Goal: Task Accomplishment & Management: Use online tool/utility

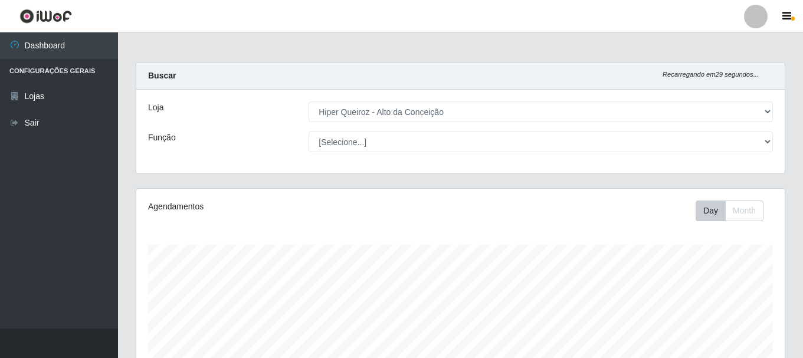
select select "515"
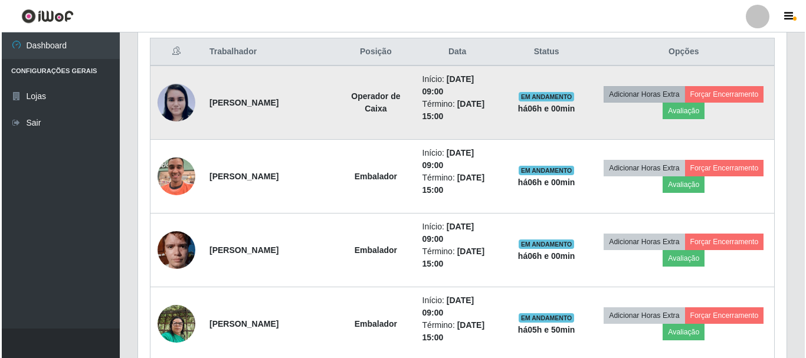
scroll to position [245, 648]
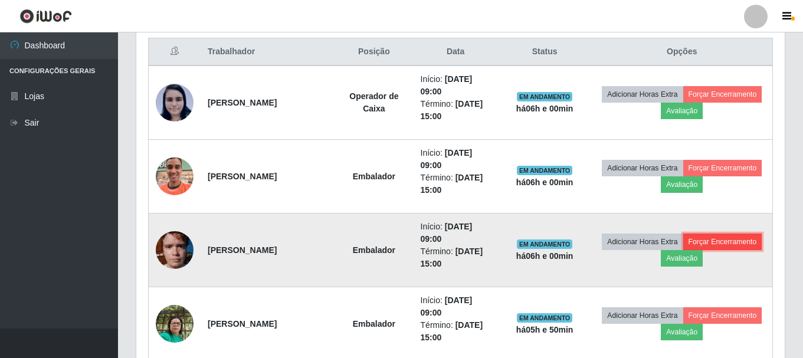
click at [739, 240] on button "Forçar Encerramento" at bounding box center [722, 242] width 79 height 17
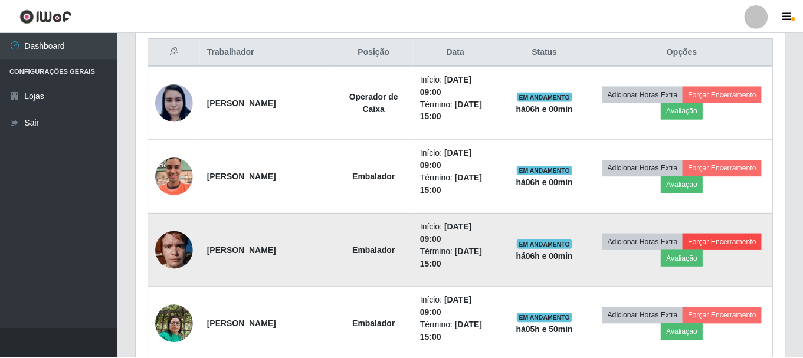
scroll to position [245, 642]
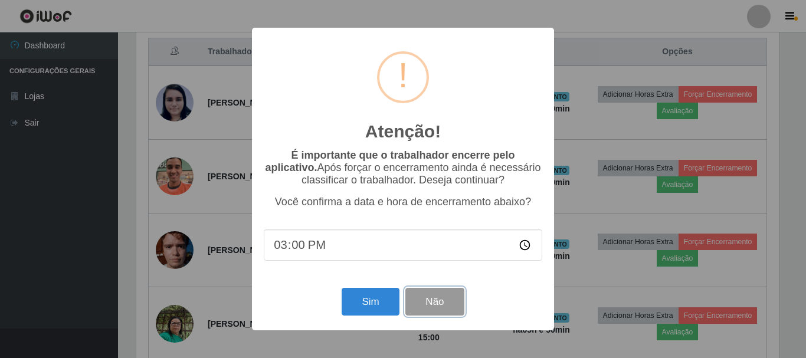
click at [429, 311] on button "Não" at bounding box center [434, 302] width 58 height 28
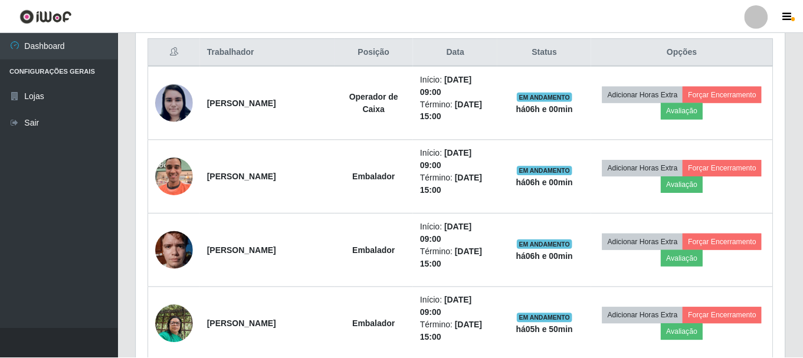
scroll to position [245, 648]
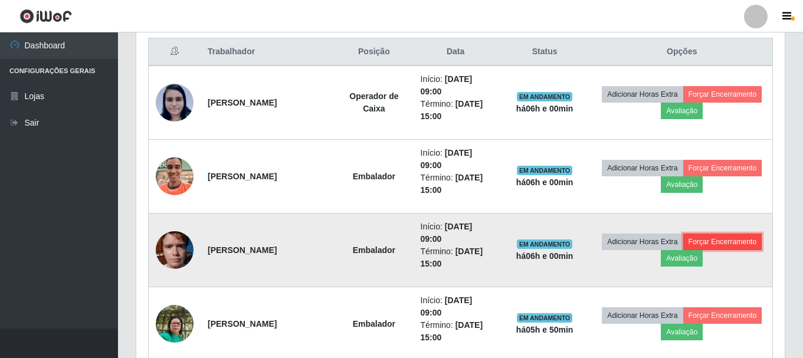
click at [713, 241] on button "Forçar Encerramento" at bounding box center [722, 242] width 79 height 17
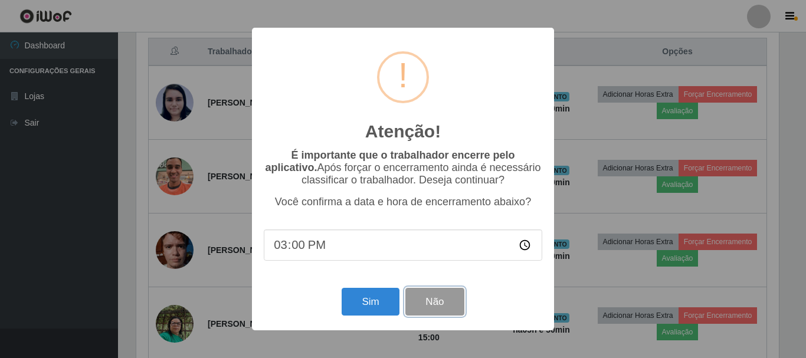
click at [439, 298] on button "Não" at bounding box center [434, 302] width 58 height 28
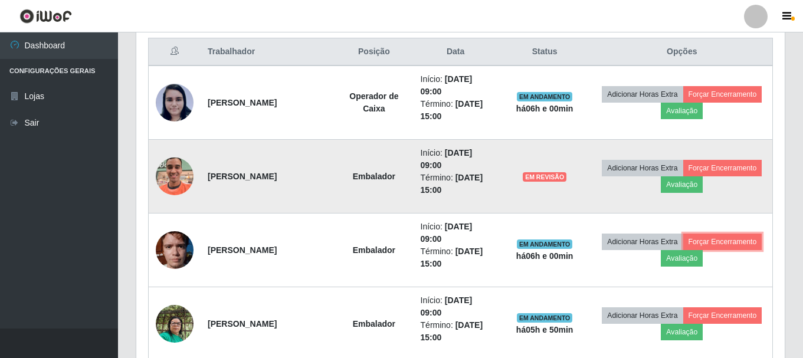
scroll to position [472, 0]
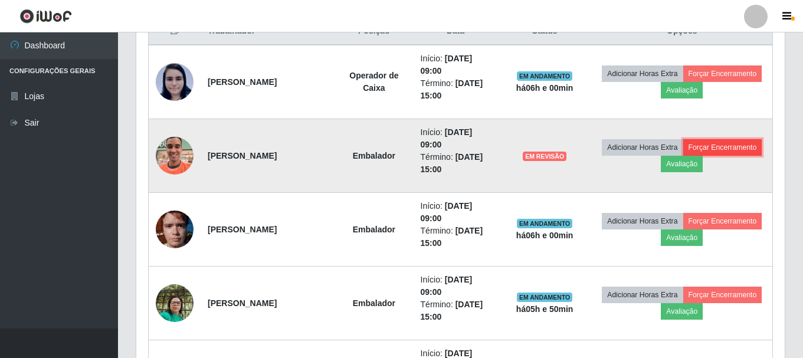
click at [707, 155] on button "Forçar Encerramento" at bounding box center [722, 147] width 79 height 17
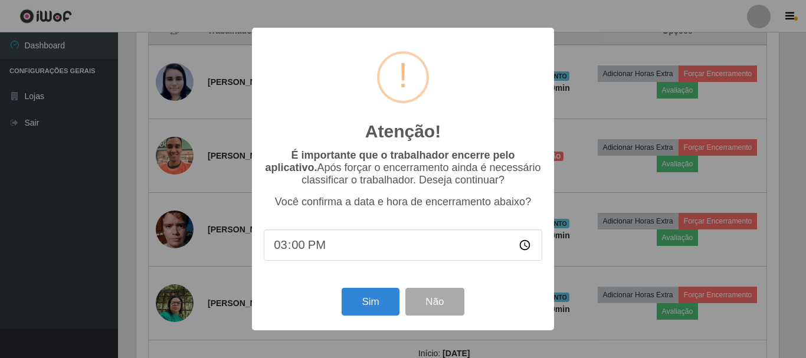
click at [327, 250] on input "15:00" at bounding box center [403, 244] width 278 height 31
click at [313, 250] on input "15:00" at bounding box center [403, 244] width 278 height 31
click at [303, 250] on input "15:00" at bounding box center [403, 244] width 278 height 31
type input "15:01"
click at [372, 311] on button "Sim" at bounding box center [370, 302] width 57 height 28
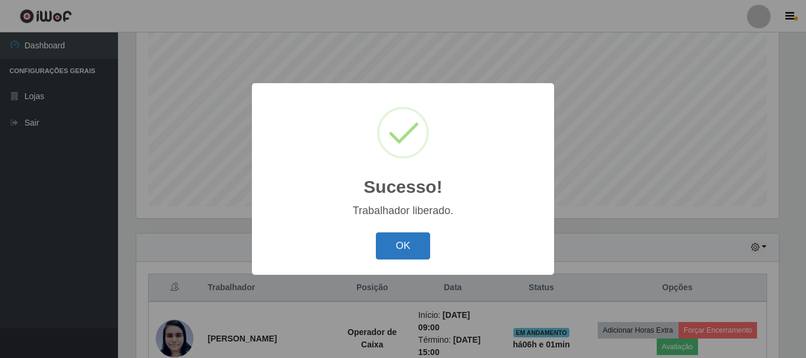
click at [399, 248] on button "OK" at bounding box center [403, 246] width 55 height 28
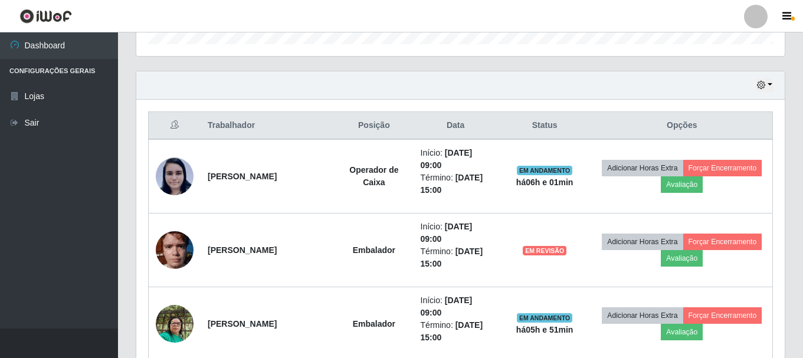
scroll to position [510, 0]
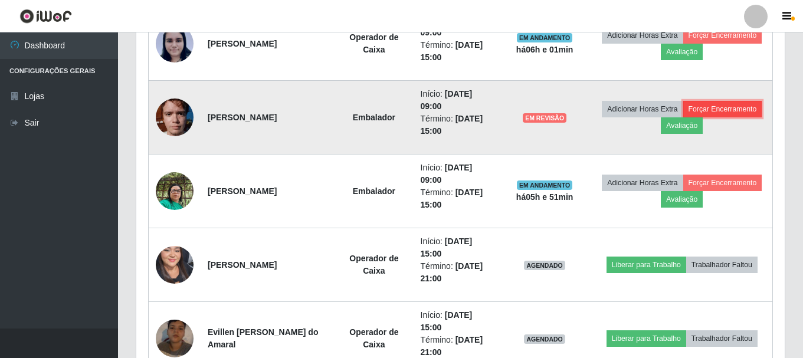
click at [722, 106] on button "Forçar Encerramento" at bounding box center [722, 109] width 79 height 17
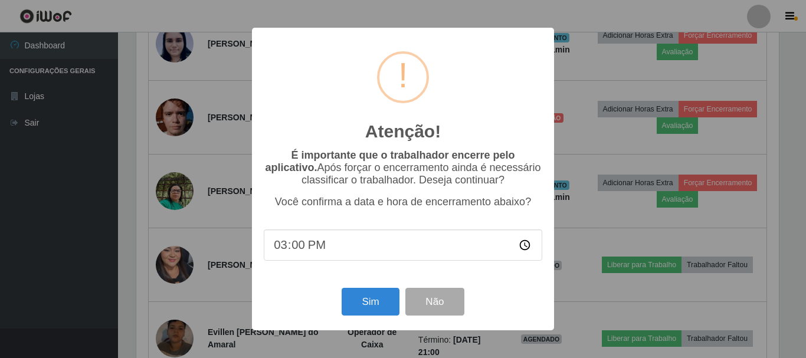
click at [296, 249] on input "15:00" at bounding box center [403, 244] width 278 height 31
type input "15:01"
click at [369, 307] on button "Sim" at bounding box center [370, 302] width 57 height 28
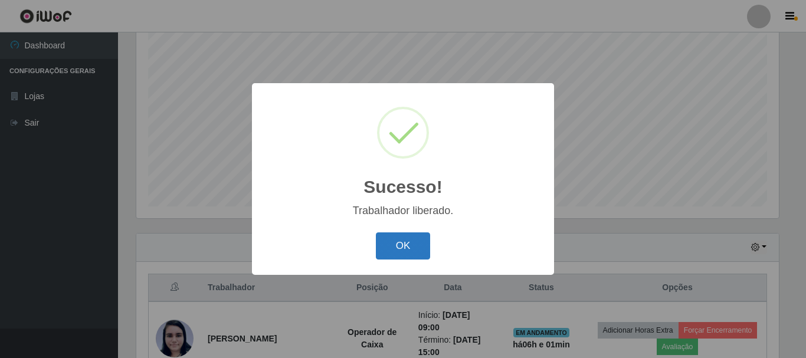
click at [397, 247] on button "OK" at bounding box center [403, 246] width 55 height 28
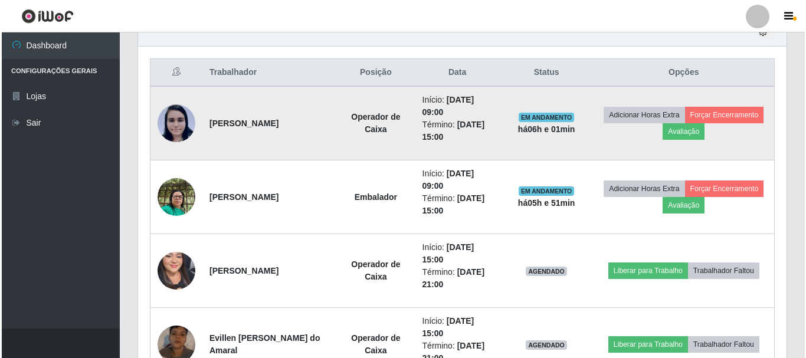
scroll to position [451, 0]
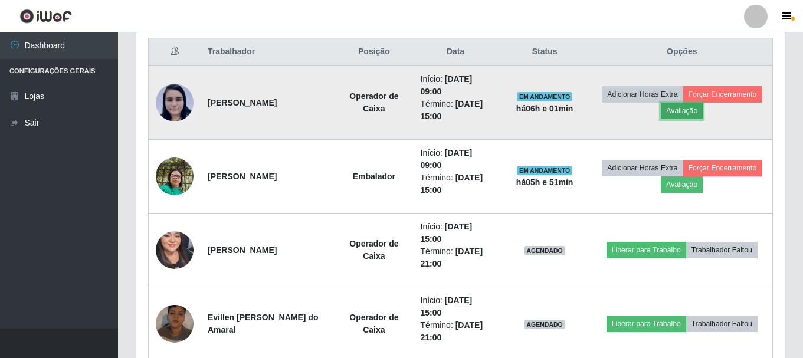
click at [682, 112] on button "Avaliação" at bounding box center [682, 111] width 42 height 17
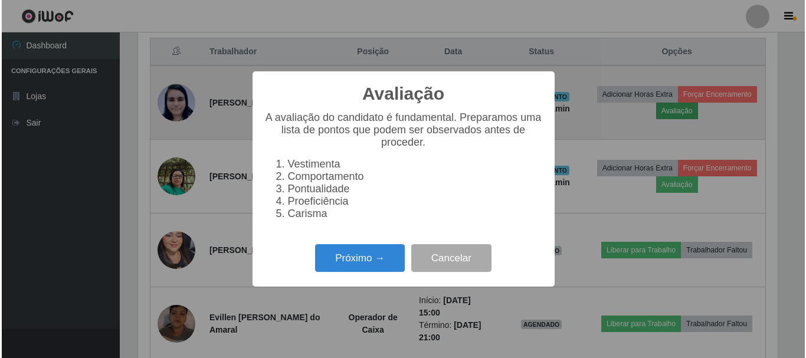
scroll to position [245, 642]
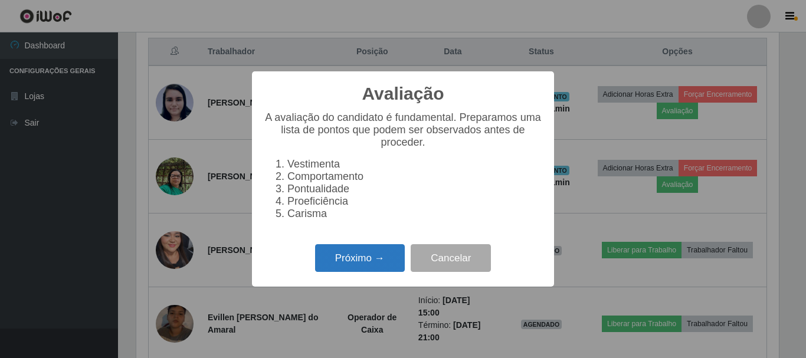
click at [349, 270] on button "Próximo →" at bounding box center [360, 258] width 90 height 28
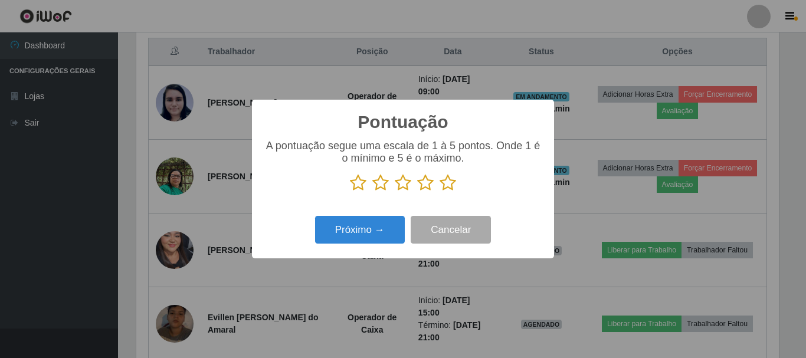
scroll to position [589630, 589232]
click at [445, 186] on icon at bounding box center [447, 183] width 17 height 18
click at [439, 192] on input "radio" at bounding box center [439, 192] width 0 height 0
click at [389, 217] on div "Próximo → Cancelar" at bounding box center [403, 230] width 278 height 34
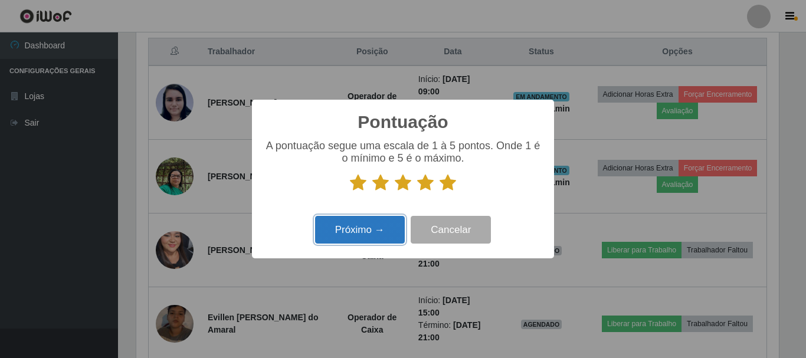
click at [378, 227] on button "Próximo →" at bounding box center [360, 230] width 90 height 28
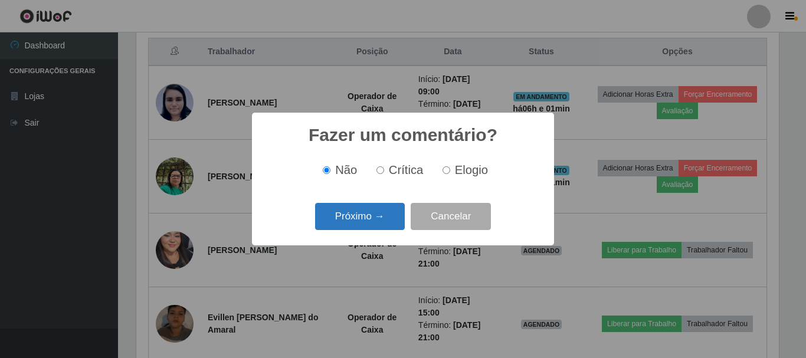
click at [356, 212] on button "Próximo →" at bounding box center [360, 217] width 90 height 28
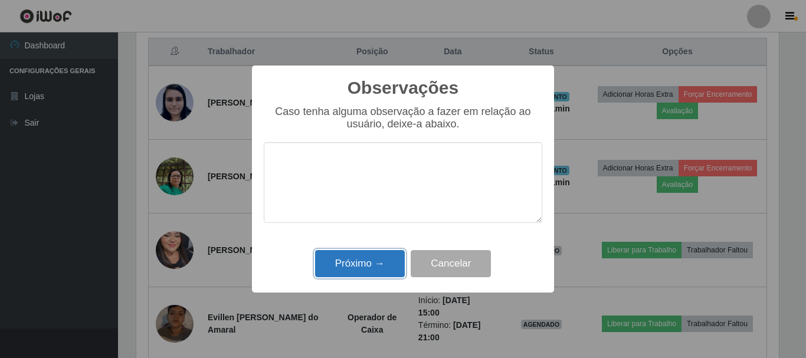
click at [379, 269] on button "Próximo →" at bounding box center [360, 264] width 90 height 28
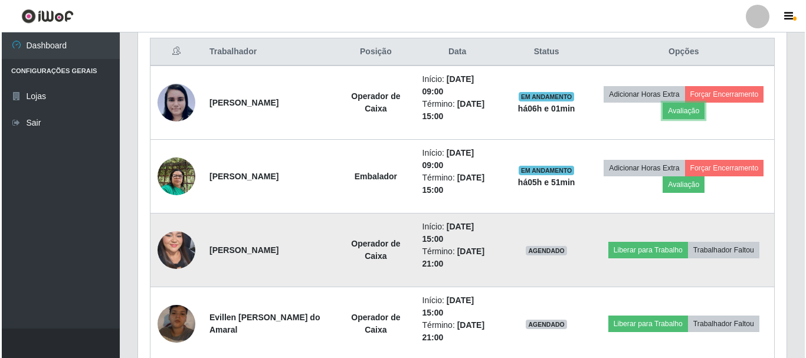
scroll to position [245, 648]
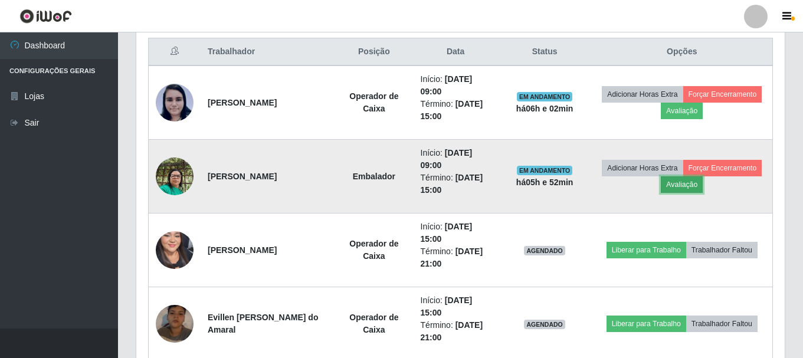
click at [674, 182] on button "Avaliação" at bounding box center [682, 184] width 42 height 17
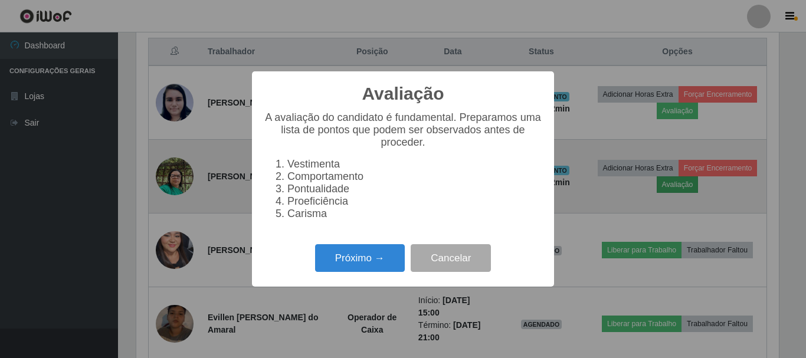
scroll to position [245, 642]
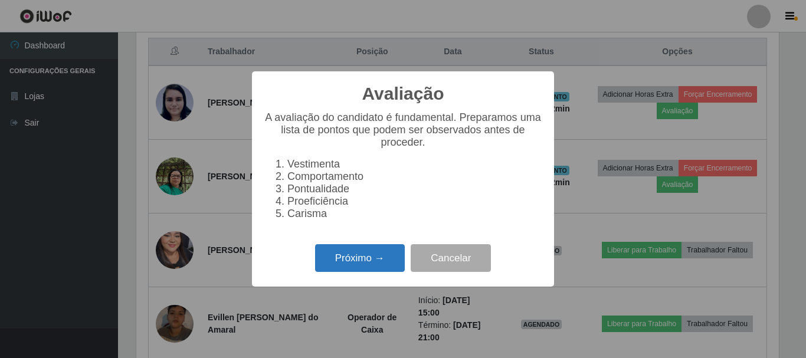
click at [330, 272] on button "Próximo →" at bounding box center [360, 258] width 90 height 28
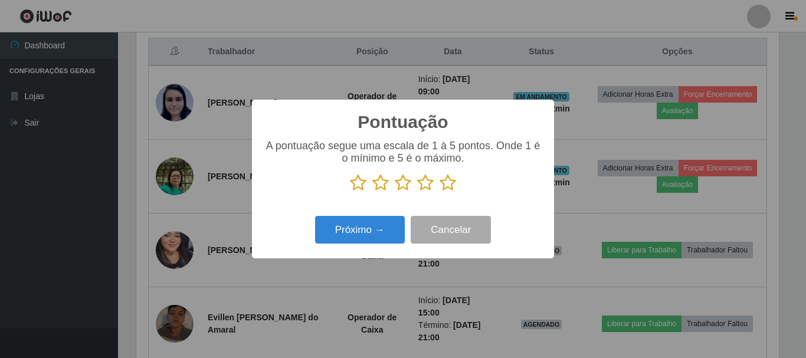
click at [451, 181] on icon at bounding box center [447, 183] width 17 height 18
click at [439, 192] on input "radio" at bounding box center [439, 192] width 0 height 0
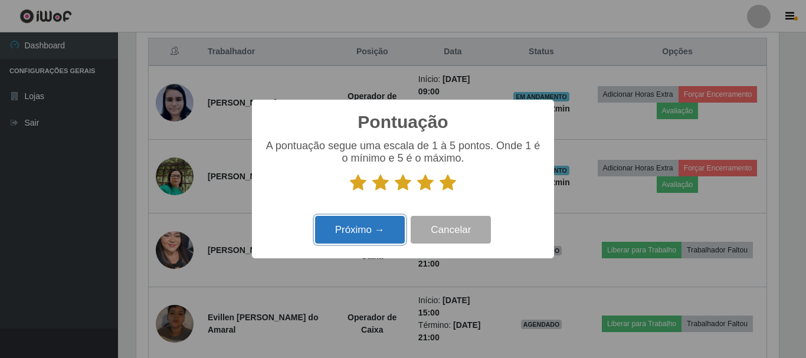
click at [344, 229] on button "Próximo →" at bounding box center [360, 230] width 90 height 28
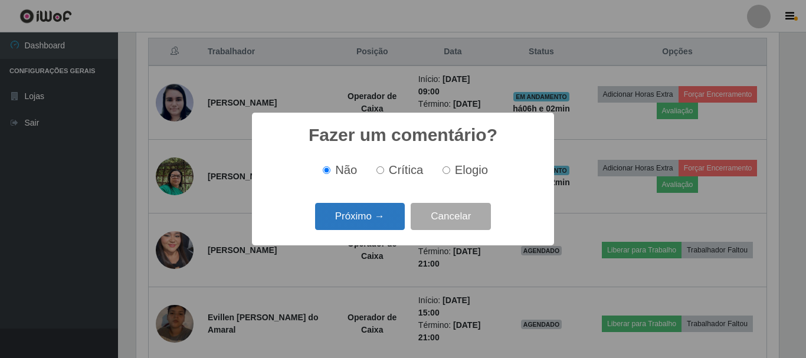
click at [376, 224] on button "Próximo →" at bounding box center [360, 217] width 90 height 28
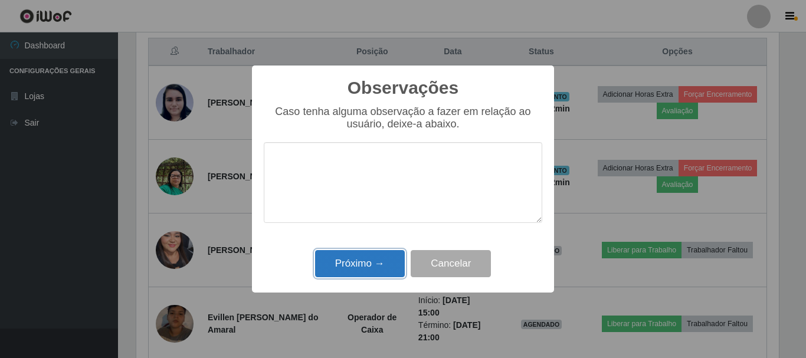
click at [347, 261] on button "Próximo →" at bounding box center [360, 264] width 90 height 28
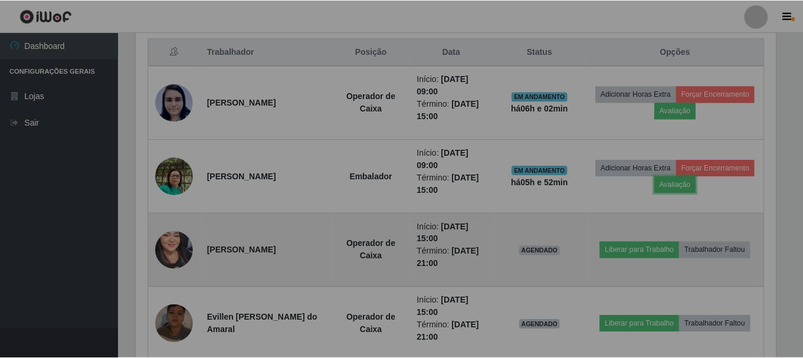
scroll to position [245, 648]
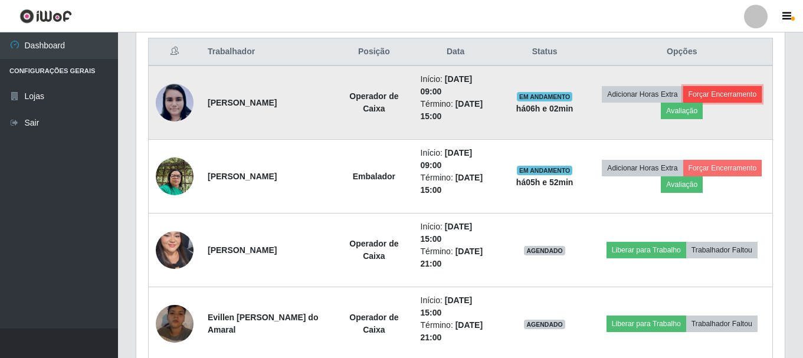
click at [722, 88] on button "Forçar Encerramento" at bounding box center [722, 94] width 79 height 17
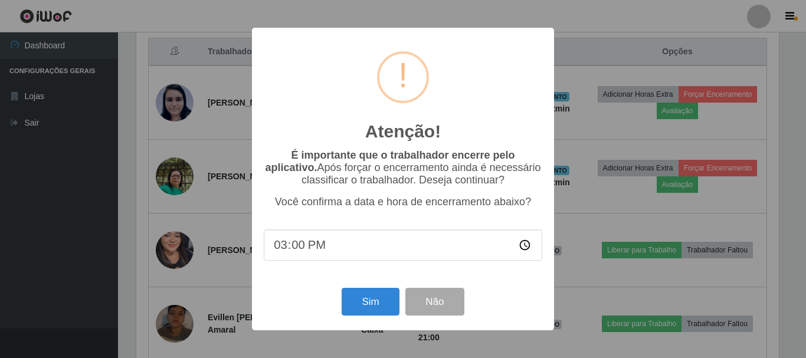
click at [298, 248] on input "15:00" at bounding box center [403, 244] width 278 height 31
type input "15:02"
click at [372, 279] on div "Atenção! × É importante que o trabalhador encerre pelo aplicativo. Após forçar …" at bounding box center [403, 179] width 302 height 303
click at [357, 311] on button "Sim" at bounding box center [370, 302] width 57 height 28
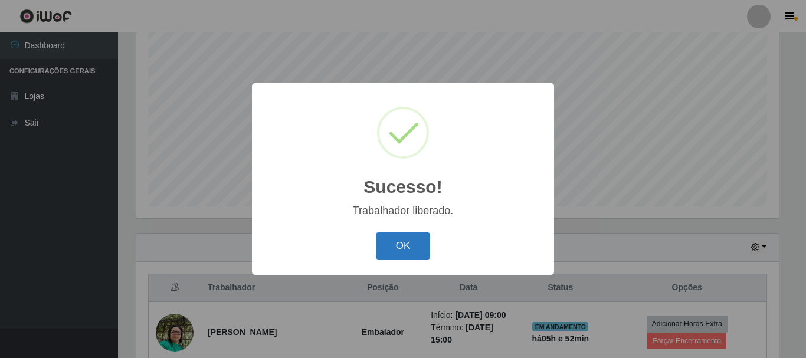
click at [416, 248] on button "OK" at bounding box center [403, 246] width 55 height 28
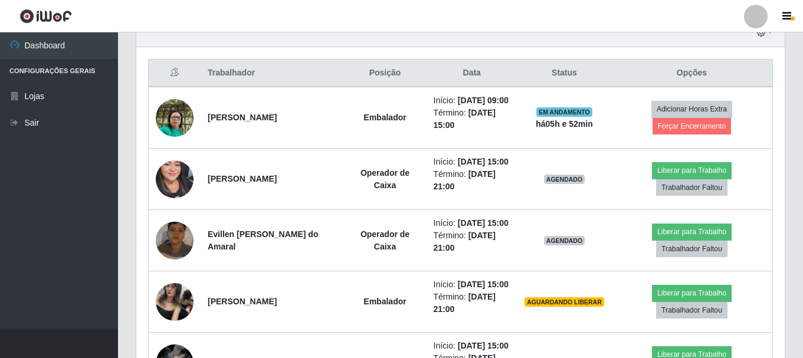
scroll to position [451, 0]
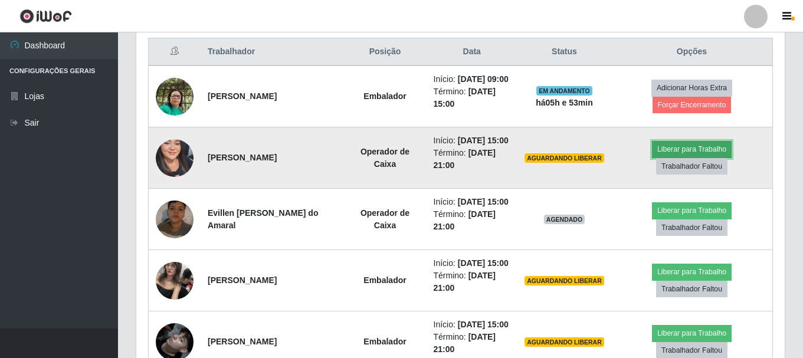
click at [672, 155] on button "Liberar para Trabalho" at bounding box center [692, 149] width 80 height 17
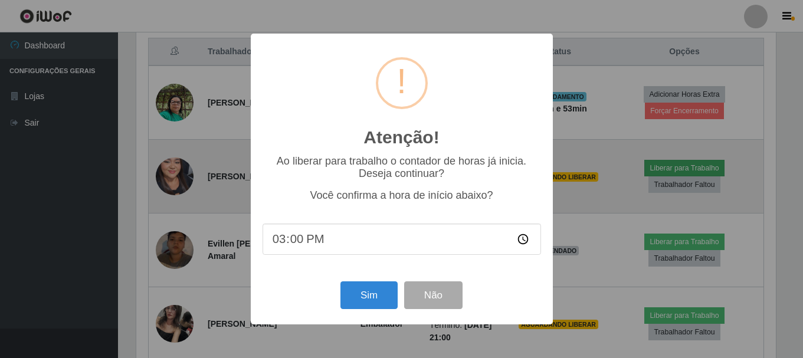
scroll to position [245, 642]
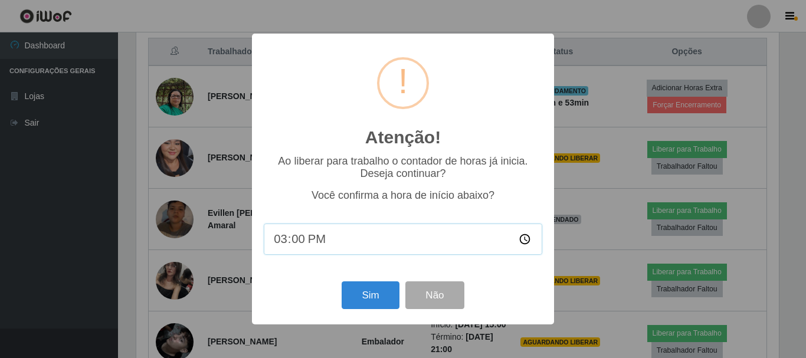
click at [311, 241] on input "15:00" at bounding box center [403, 239] width 278 height 31
click at [299, 241] on input "15:00" at bounding box center [403, 239] width 278 height 31
type input "15:03"
click at [370, 300] on button "Sim" at bounding box center [370, 295] width 57 height 28
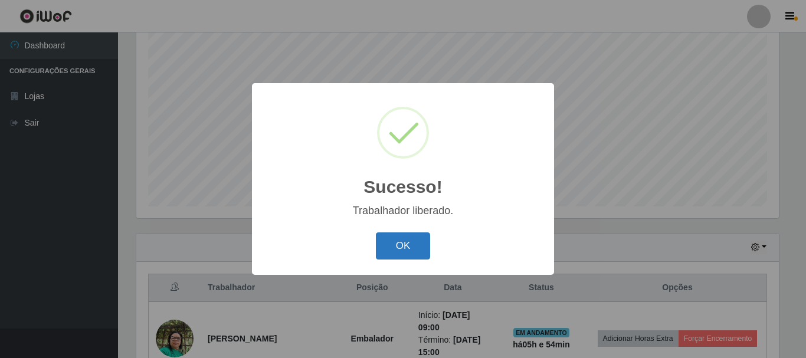
click at [402, 248] on button "OK" at bounding box center [403, 246] width 55 height 28
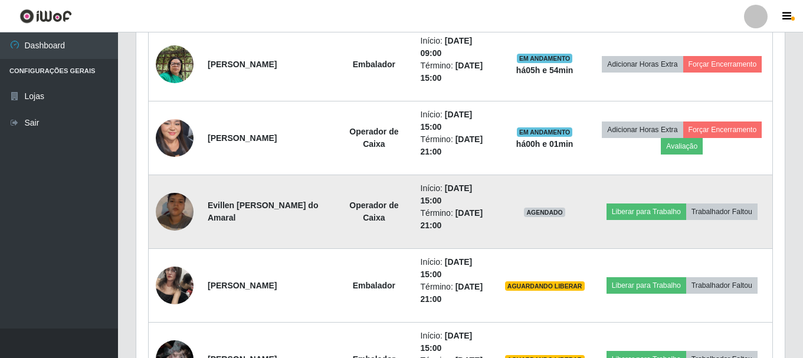
scroll to position [510, 0]
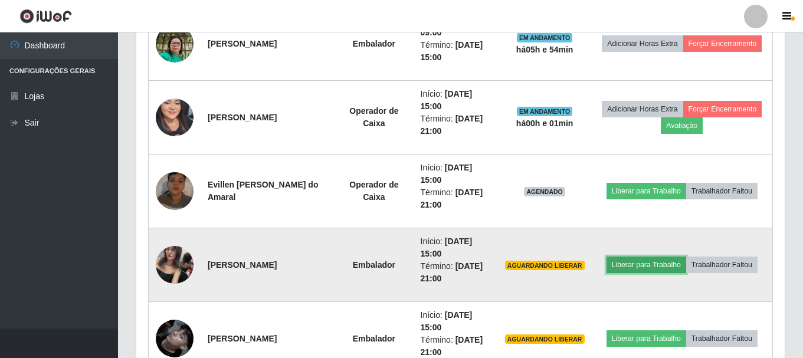
click at [625, 269] on button "Liberar para Trabalho" at bounding box center [646, 265] width 80 height 17
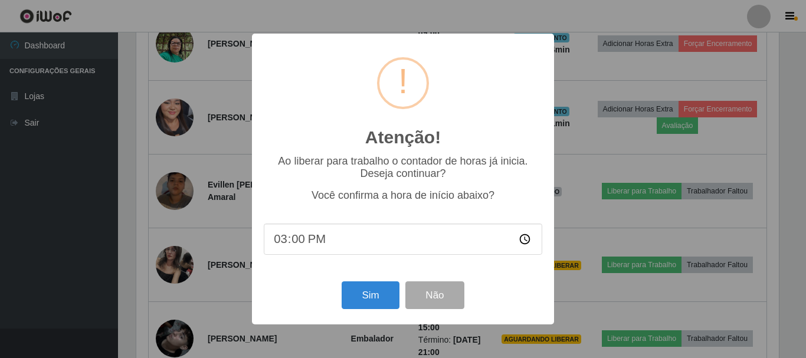
click at [299, 242] on input "15:00" at bounding box center [403, 239] width 278 height 31
type input "15:04"
click at [383, 303] on button "Sim" at bounding box center [370, 295] width 57 height 28
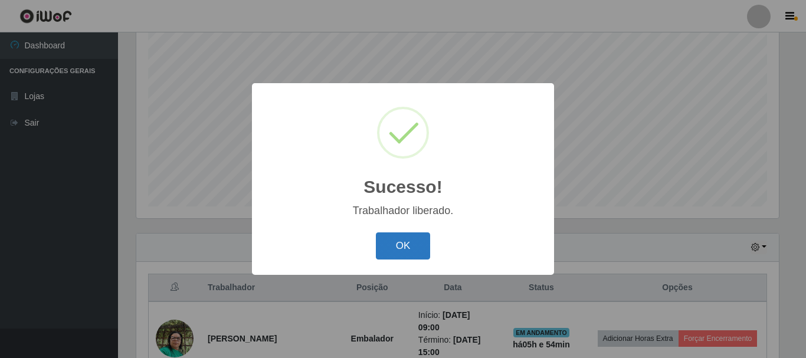
click at [406, 246] on button "OK" at bounding box center [403, 246] width 55 height 28
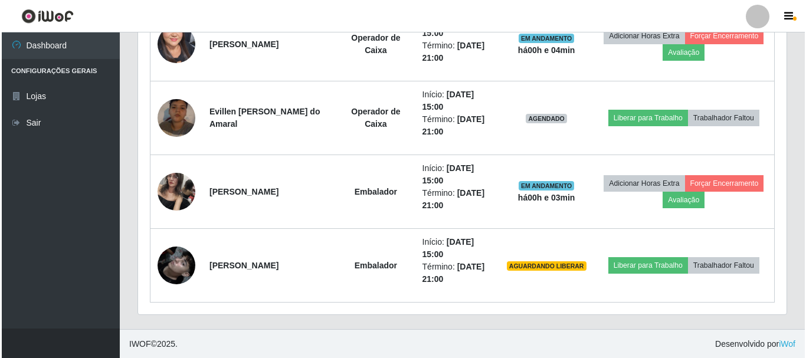
scroll to position [584, 0]
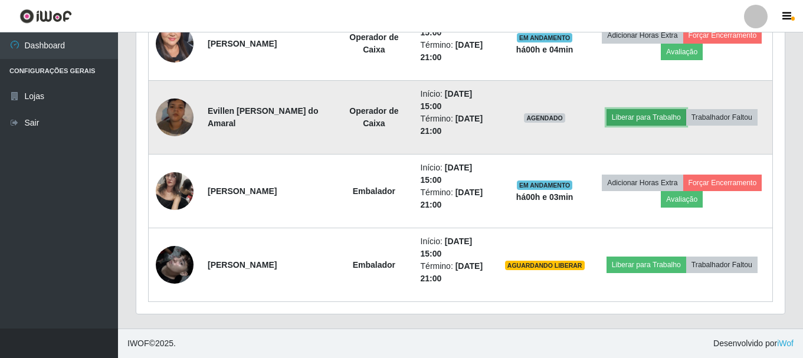
click at [626, 116] on button "Liberar para Trabalho" at bounding box center [646, 117] width 80 height 17
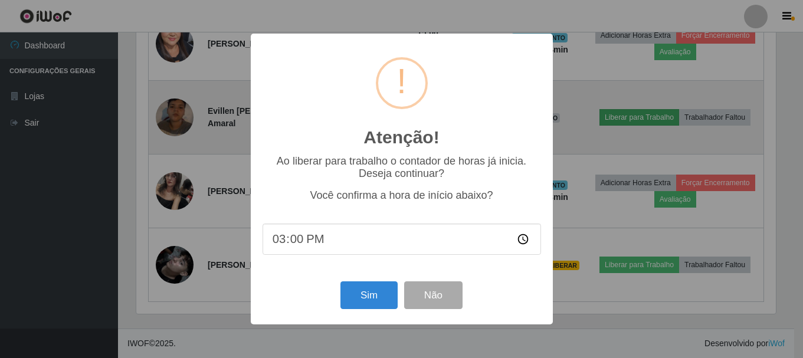
scroll to position [245, 642]
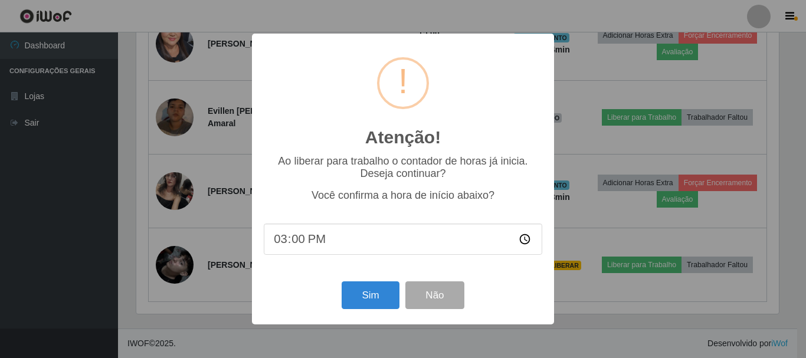
click at [304, 243] on input "15:00" at bounding box center [403, 239] width 278 height 31
click at [299, 242] on input "15:00" at bounding box center [403, 239] width 278 height 31
type input "15:07"
click at [365, 299] on button "Sim" at bounding box center [370, 295] width 57 height 28
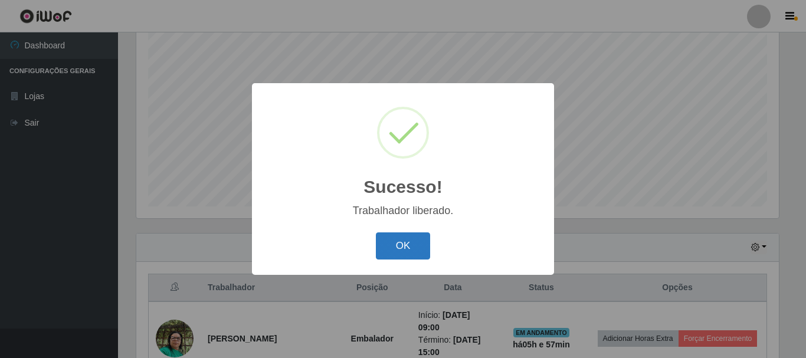
click at [398, 245] on button "OK" at bounding box center [403, 246] width 55 height 28
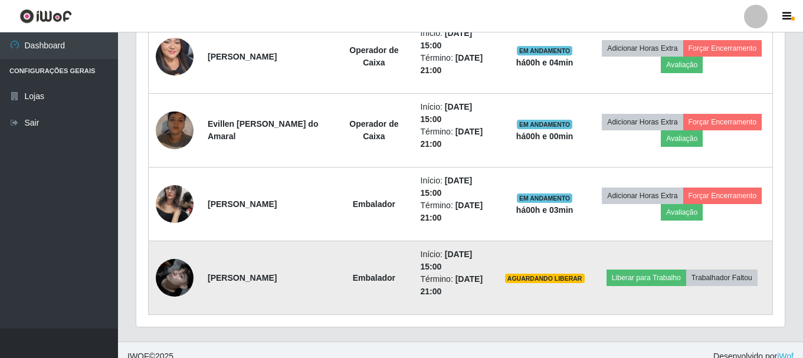
scroll to position [584, 0]
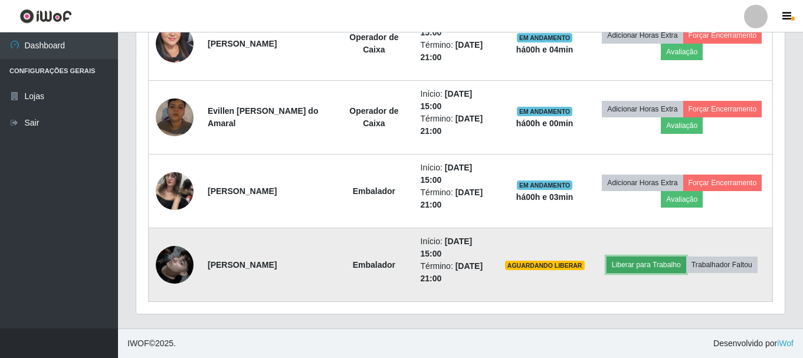
click at [661, 268] on button "Liberar para Trabalho" at bounding box center [646, 265] width 80 height 17
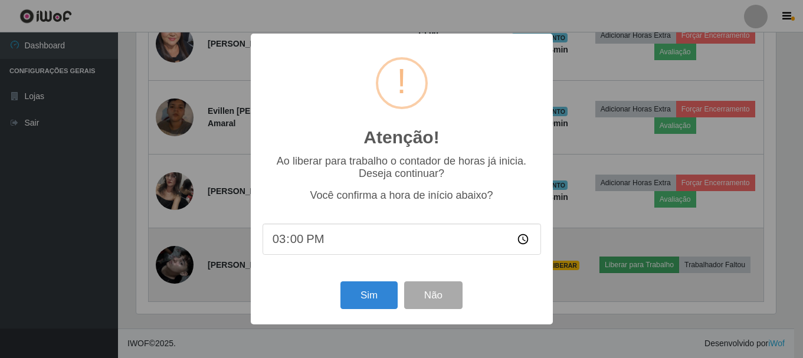
scroll to position [245, 642]
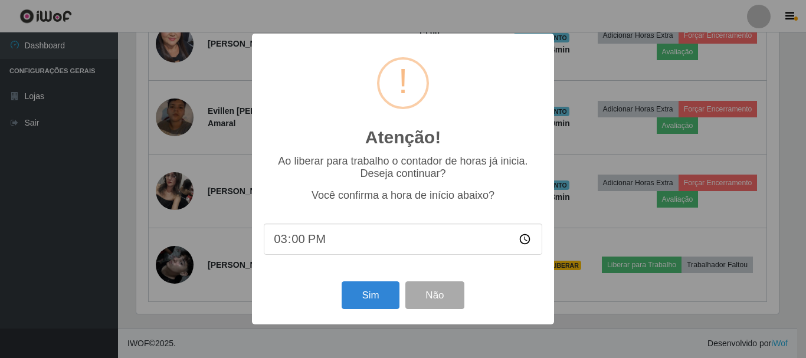
click at [303, 245] on input "15:00" at bounding box center [403, 239] width 278 height 31
click at [296, 247] on input "15:00" at bounding box center [403, 239] width 278 height 31
type input "15:07"
click at [370, 300] on button "Sim" at bounding box center [370, 295] width 57 height 28
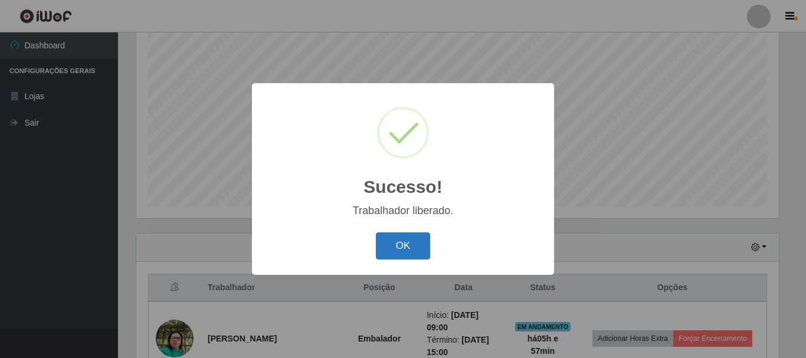
click at [389, 248] on button "OK" at bounding box center [403, 246] width 55 height 28
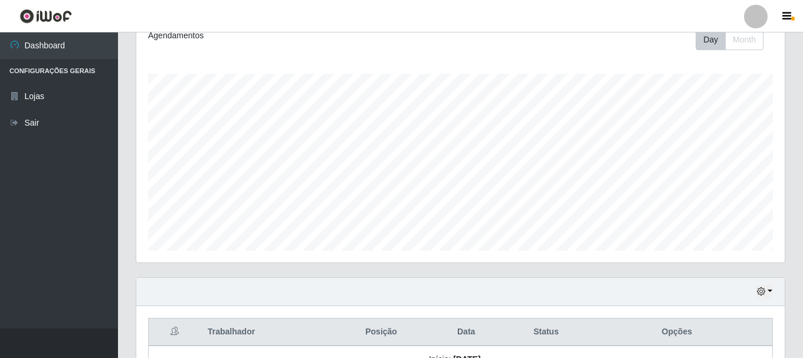
scroll to position [0, 0]
